Goal: Task Accomplishment & Management: Complete application form

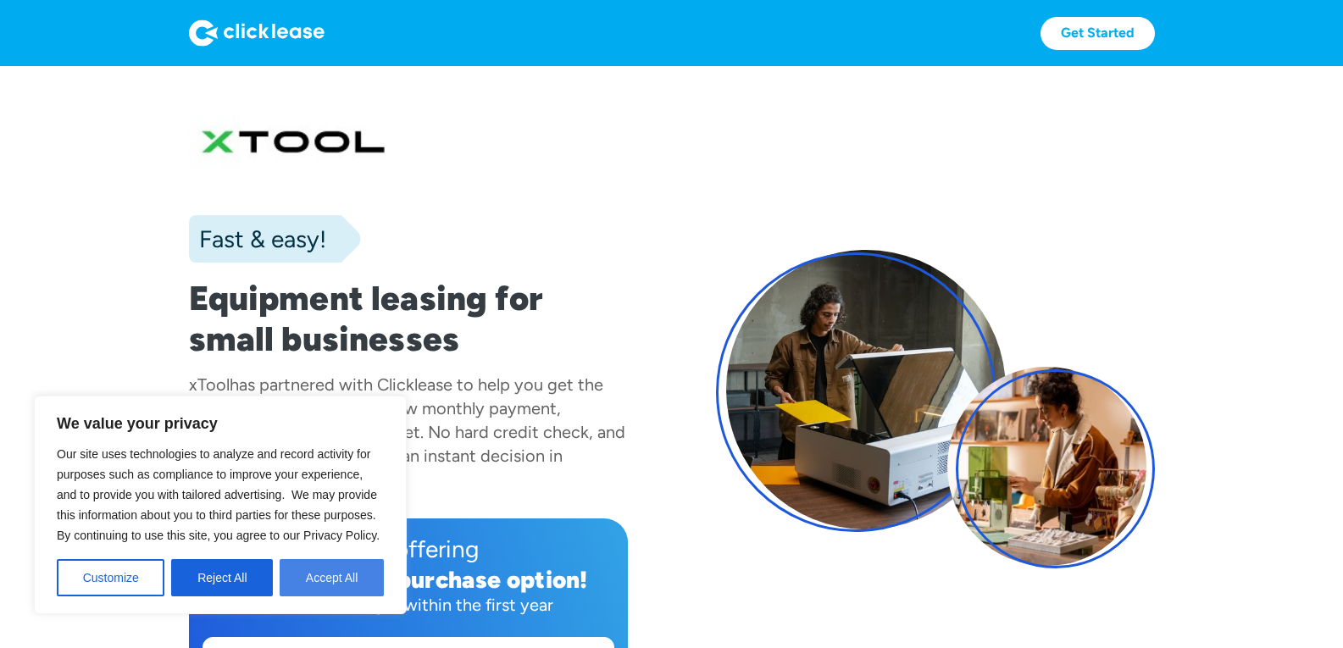
click at [353, 568] on button "Accept All" at bounding box center [332, 577] width 104 height 37
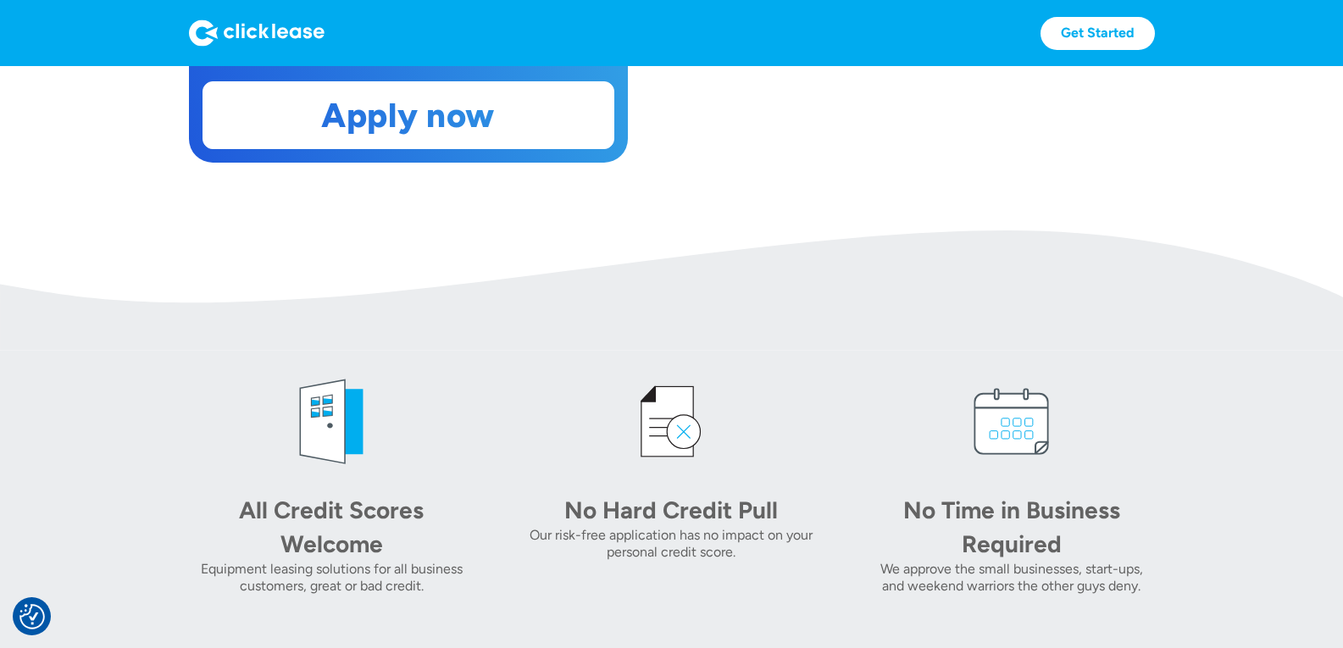
scroll to position [508, 0]
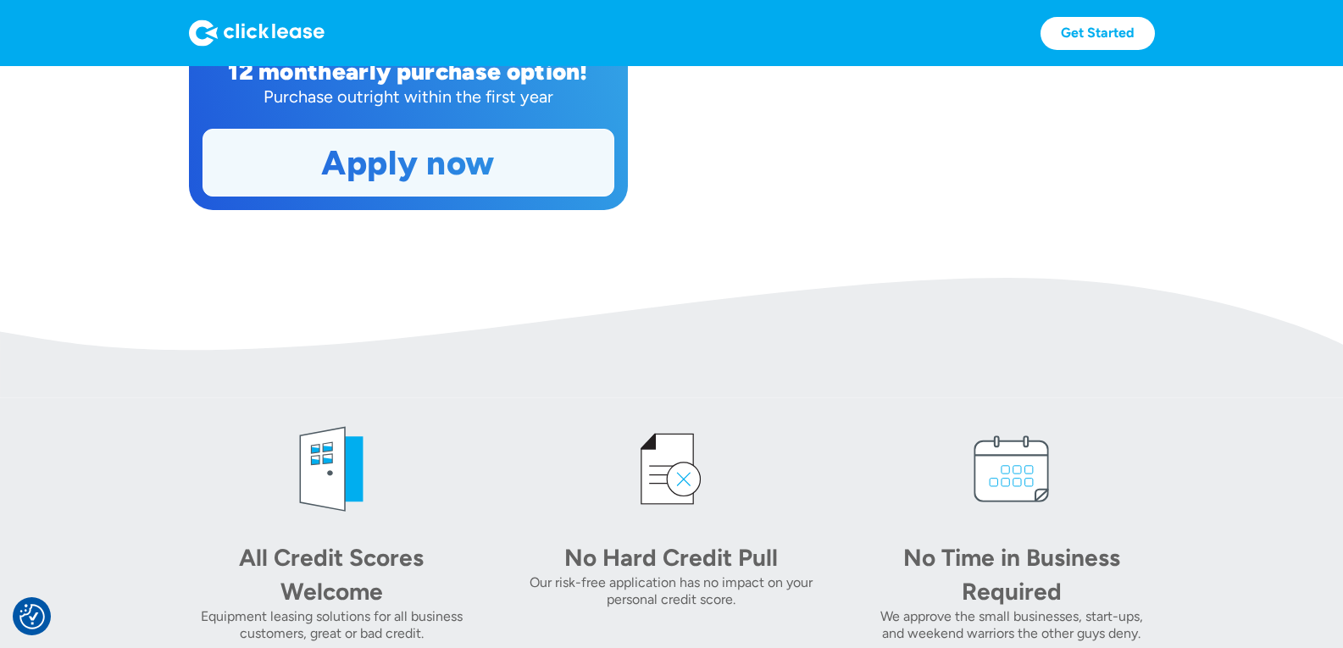
click at [436, 182] on link "Apply now" at bounding box center [408, 163] width 410 height 66
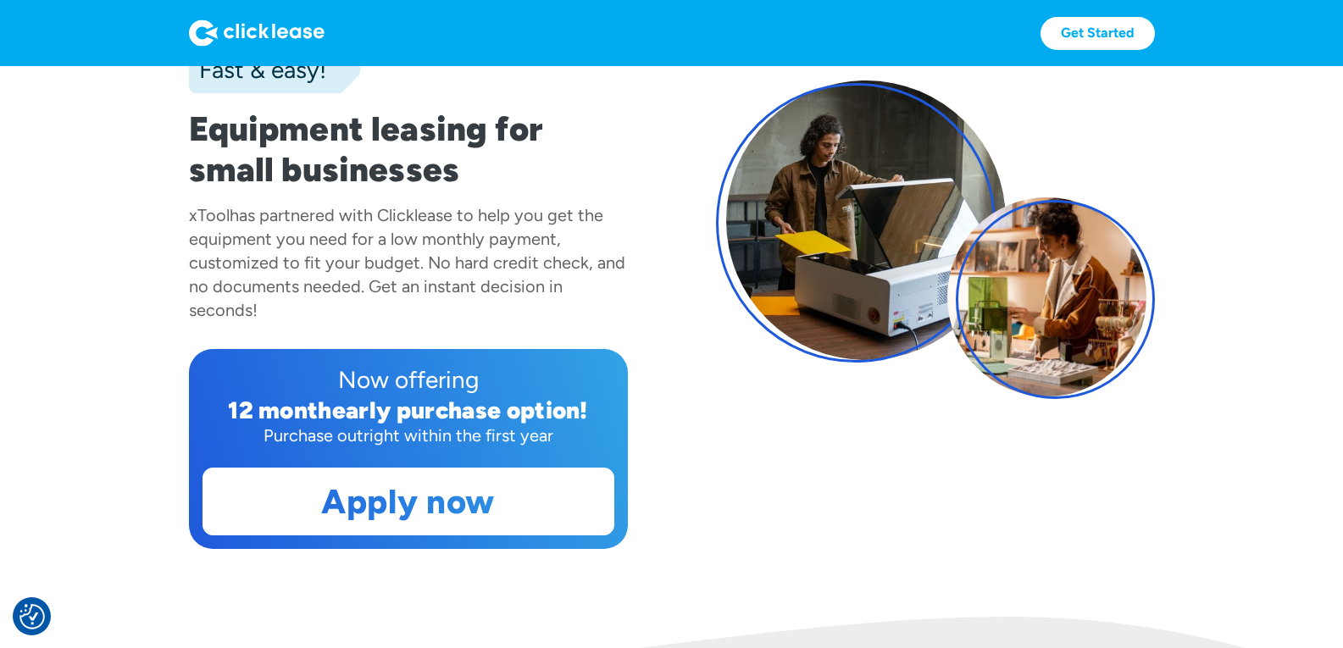
scroll to position [254, 0]
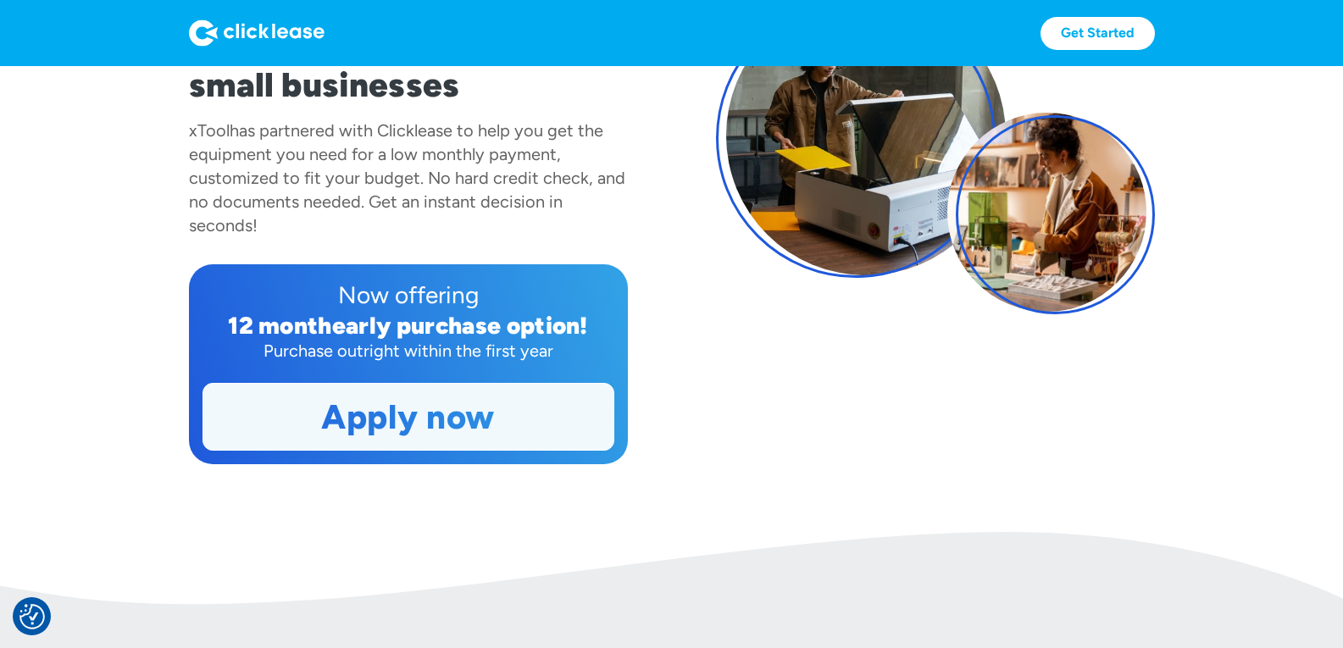
click at [458, 425] on link "Apply now" at bounding box center [408, 417] width 410 height 66
